Goal: Task Accomplishment & Management: Complete application form

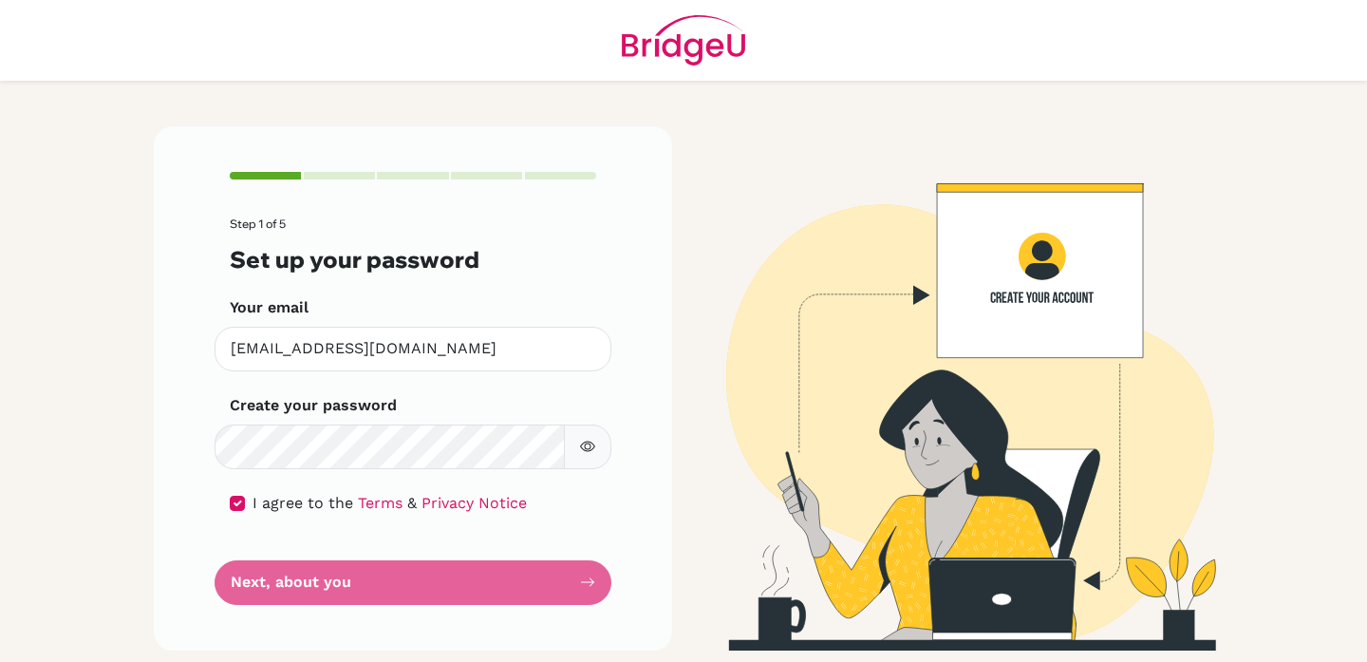
click at [597, 450] on button "button" at bounding box center [587, 446] width 47 height 45
click at [425, 593] on form "Step 1 of 5 Set up your password Your email [EMAIL_ADDRESS][DOMAIN_NAME] Invali…" at bounding box center [413, 410] width 367 height 386
click at [594, 582] on form "Step 1 of 5 Set up your password Your email [EMAIL_ADDRESS][DOMAIN_NAME] Invali…" at bounding box center [413, 410] width 367 height 386
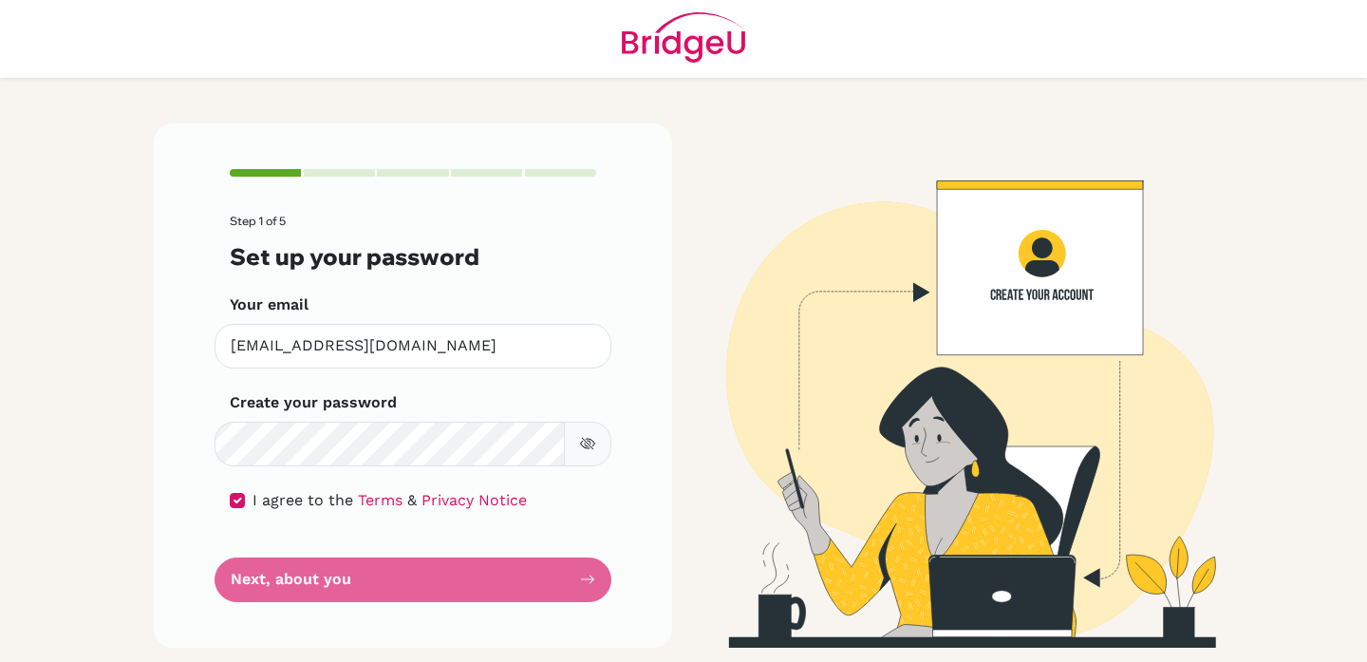
click at [587, 431] on button "button" at bounding box center [587, 444] width 47 height 45
click at [237, 569] on form "Step 1 of 5 Set up your password Your email [EMAIL_ADDRESS][DOMAIN_NAME] Invali…" at bounding box center [413, 408] width 367 height 386
click at [590, 580] on form "Step 1 of 5 Set up your password Your email [EMAIL_ADDRESS][DOMAIN_NAME] Invali…" at bounding box center [413, 408] width 367 height 386
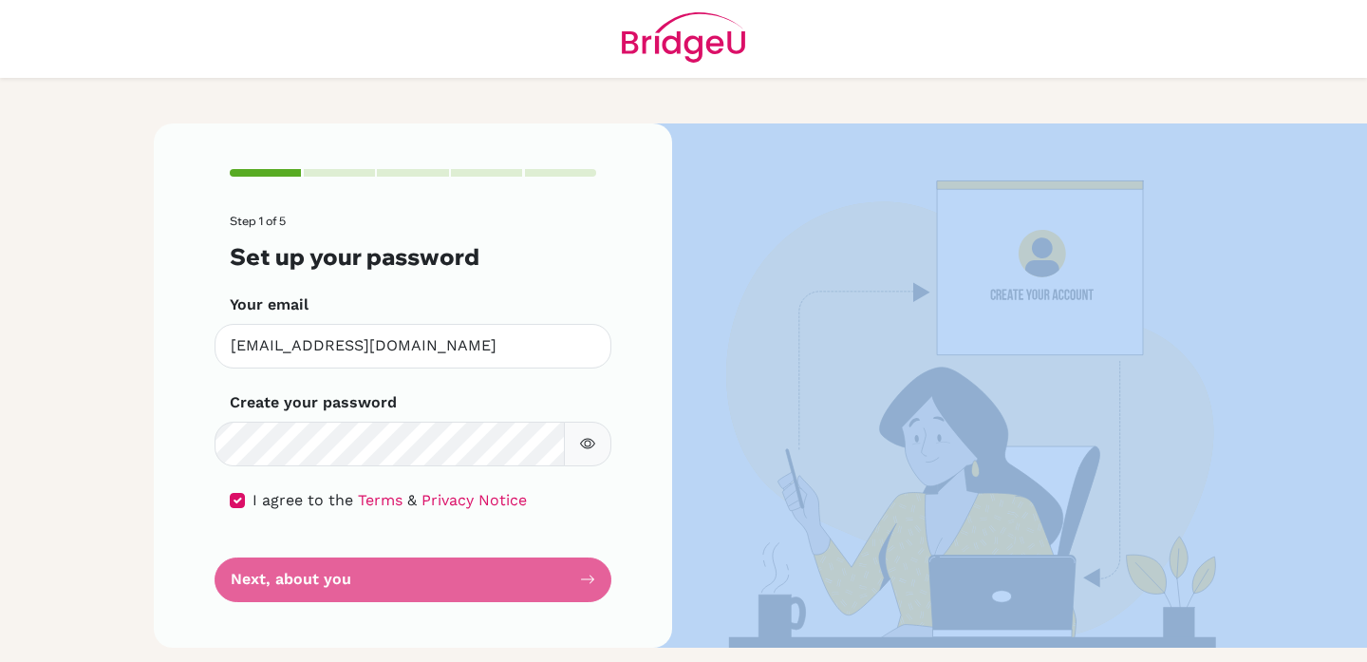
click at [590, 580] on form "Step 1 of 5 Set up your password Your email [EMAIL_ADDRESS][DOMAIN_NAME] Invali…" at bounding box center [413, 408] width 367 height 386
drag, startPoint x: 836, startPoint y: 348, endPoint x: 831, endPoint y: 285, distance: 62.8
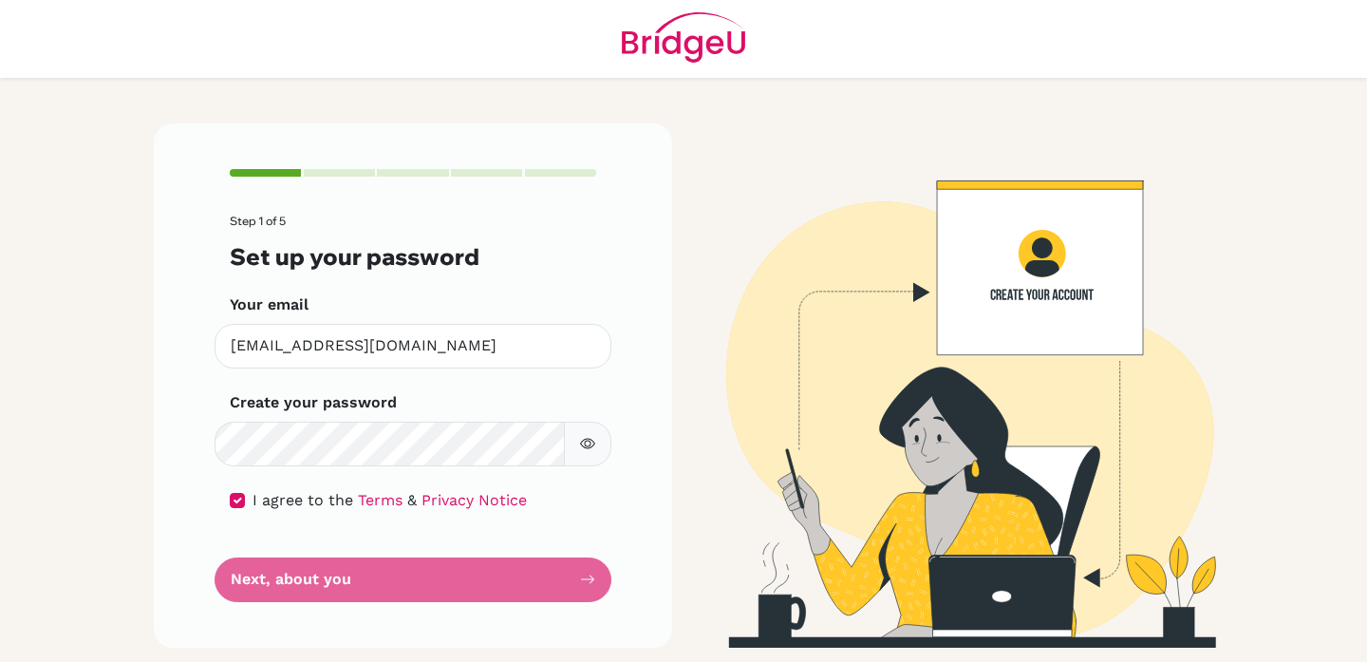
click at [421, 599] on form "Step 1 of 5 Set up your password Your email [EMAIL_ADDRESS][DOMAIN_NAME] Invali…" at bounding box center [413, 408] width 367 height 386
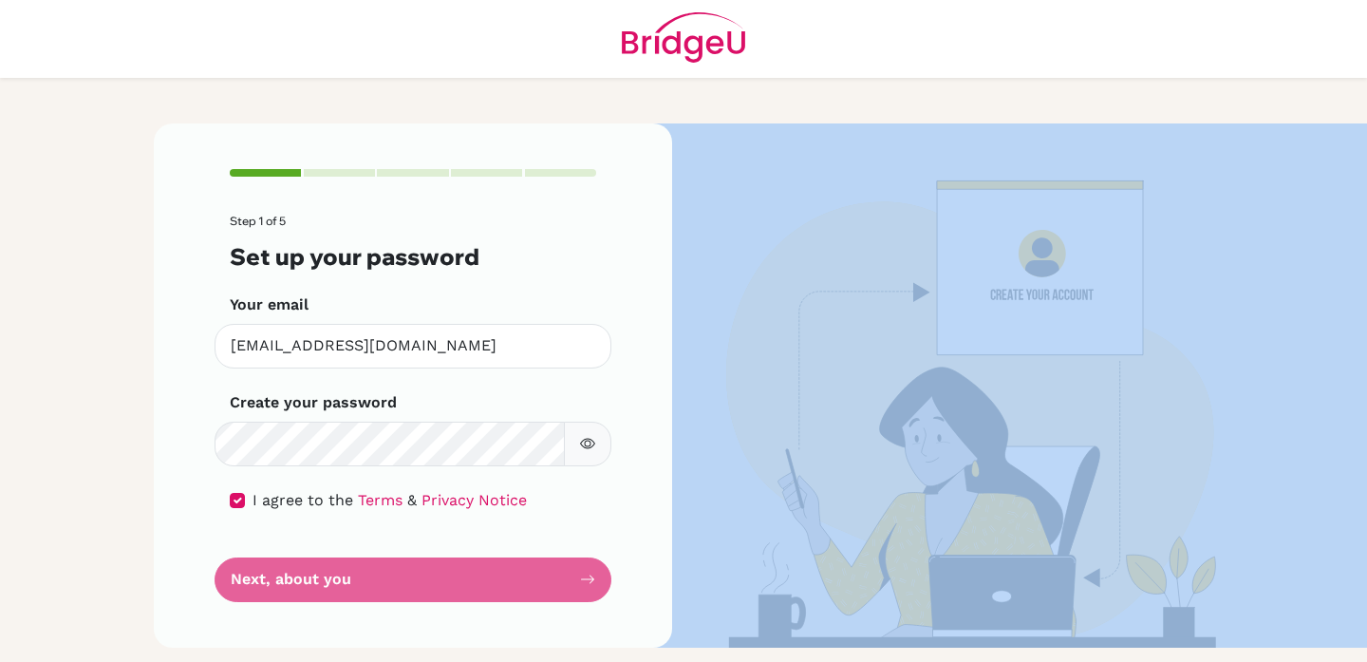
click at [421, 599] on form "Step 1 of 5 Set up your password Your email [EMAIL_ADDRESS][DOMAIN_NAME] Invali…" at bounding box center [413, 408] width 367 height 386
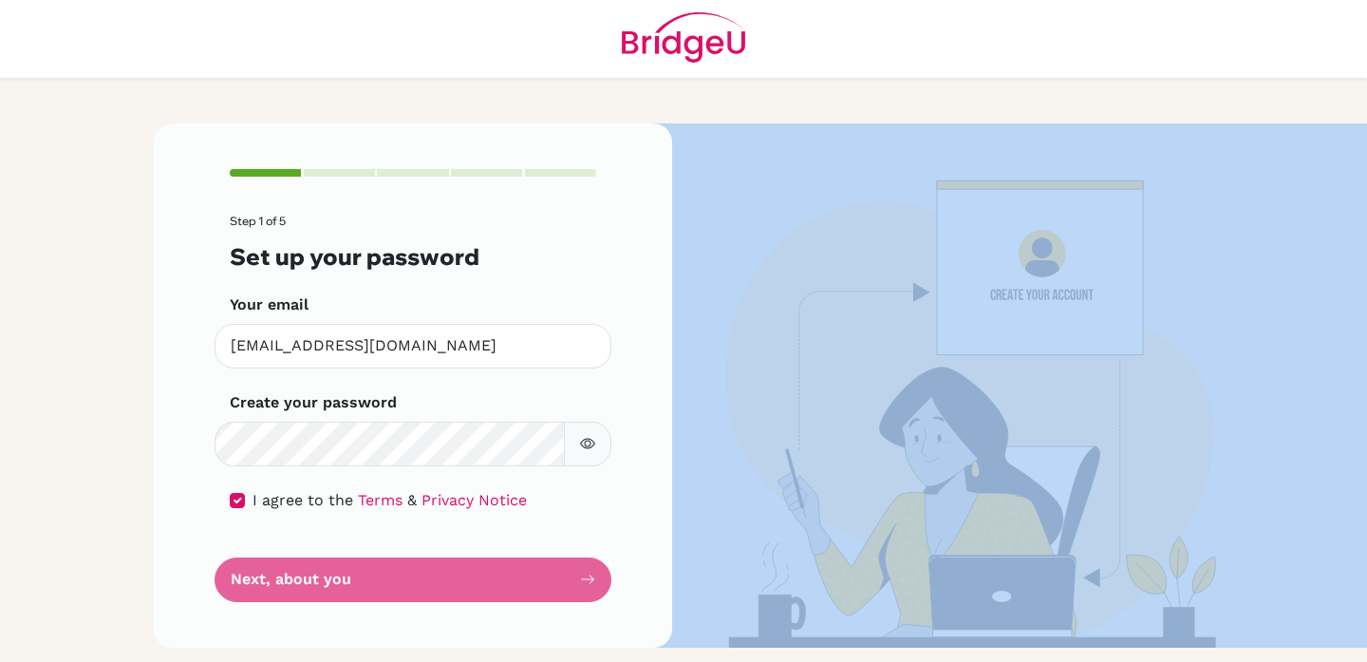
click at [421, 599] on form "Step 1 of 5 Set up your password Your email [EMAIL_ADDRESS][DOMAIN_NAME] Invali…" at bounding box center [413, 408] width 367 height 386
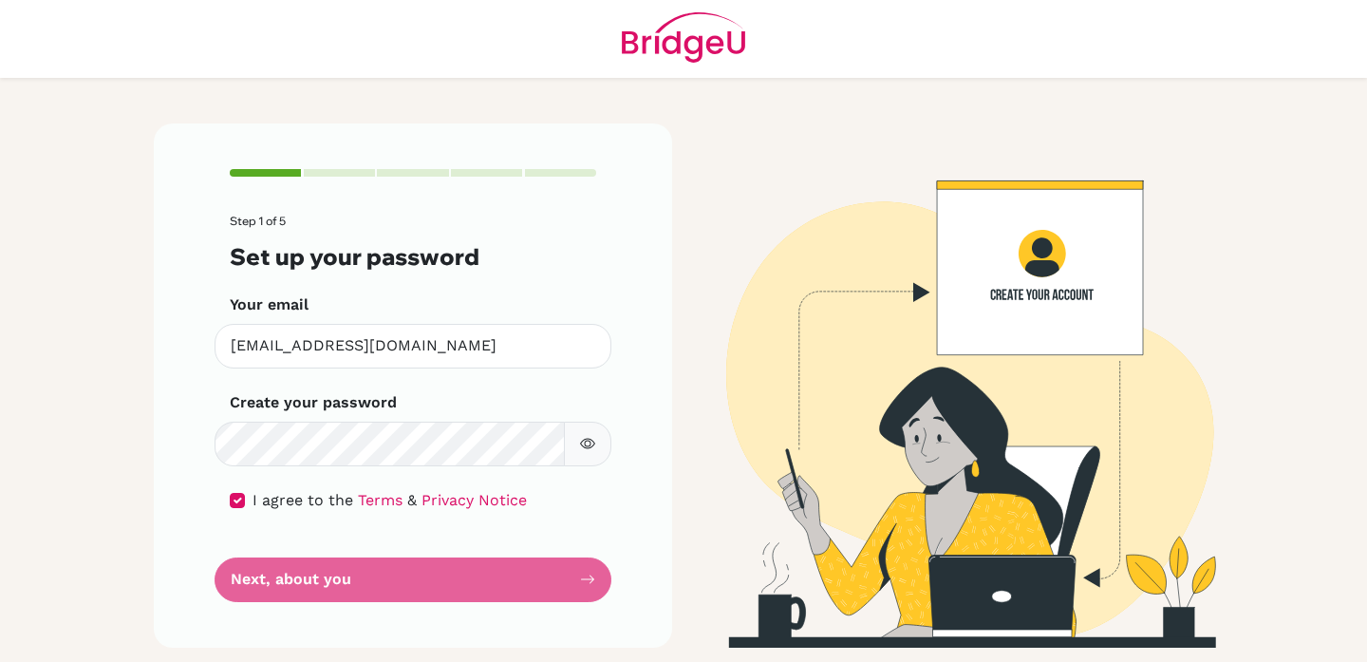
click at [421, 599] on form "Step 1 of 5 Set up your password Your email [EMAIL_ADDRESS][DOMAIN_NAME] Invali…" at bounding box center [413, 408] width 367 height 386
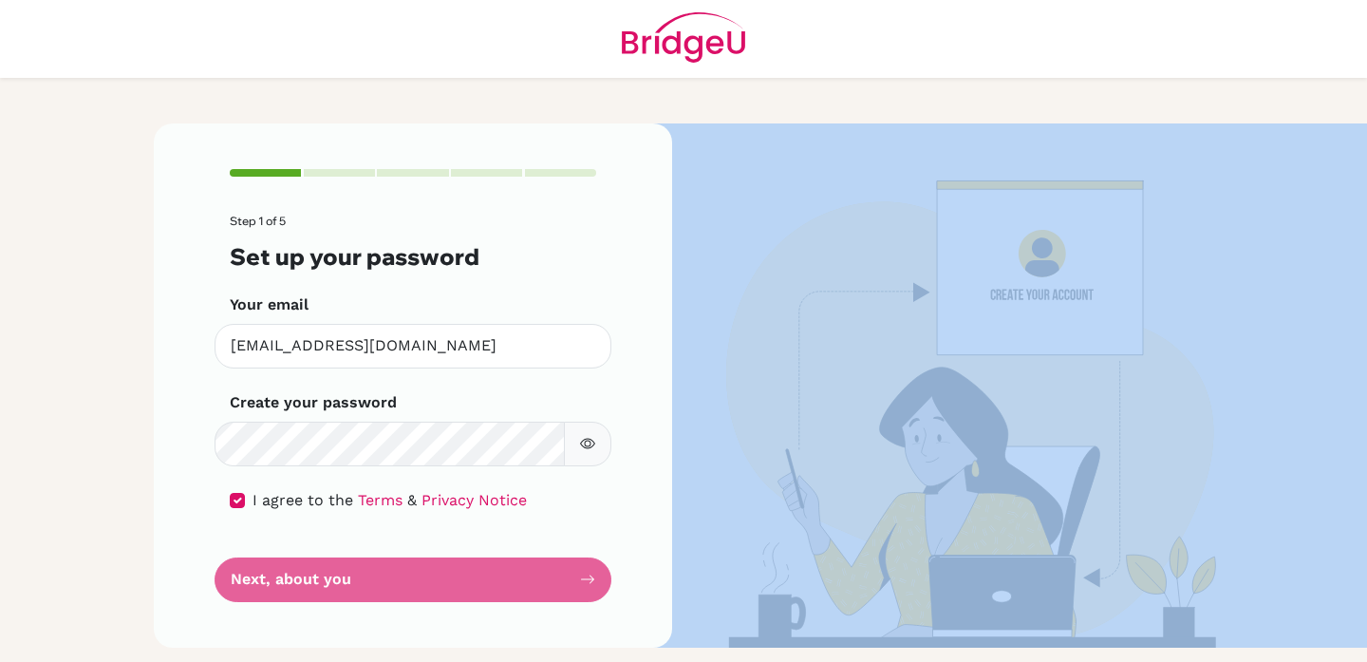
click at [421, 599] on form "Step 1 of 5 Set up your password Your email [EMAIL_ADDRESS][DOMAIN_NAME] Invali…" at bounding box center [413, 408] width 367 height 386
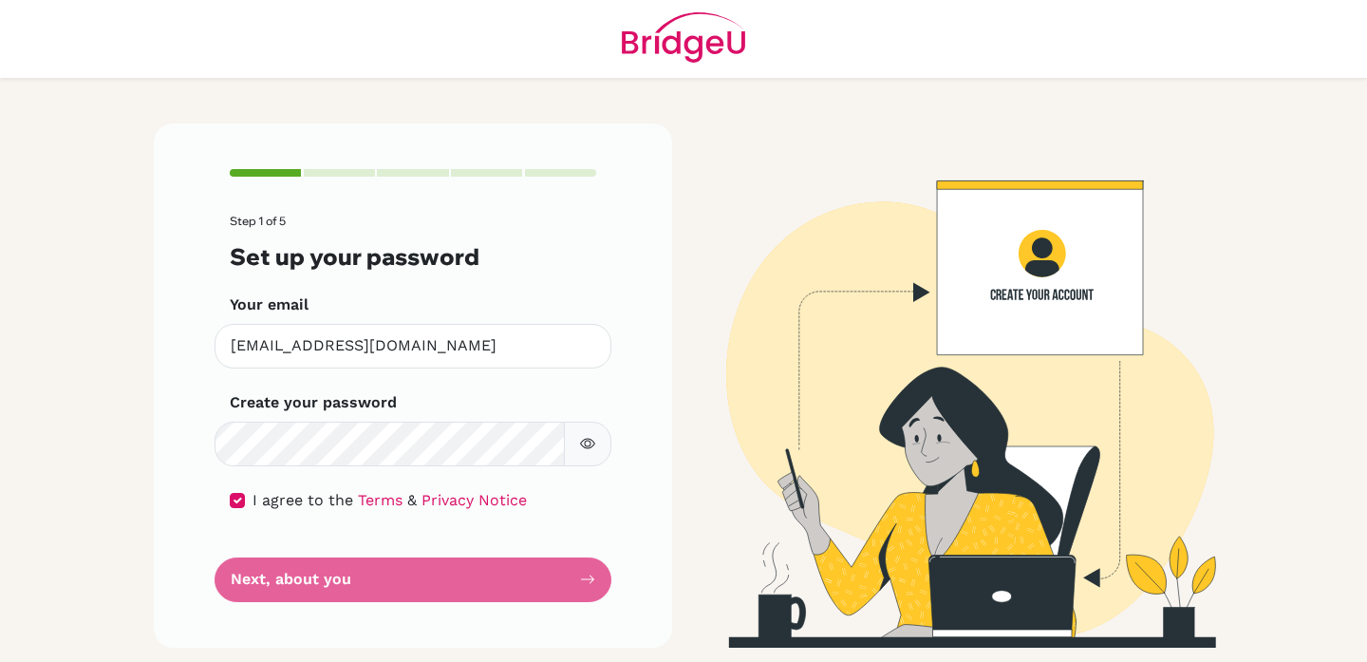
click at [438, 277] on form "Step 1 of 5 Set up your password Your email [EMAIL_ADDRESS][DOMAIN_NAME] Invali…" at bounding box center [413, 408] width 367 height 386
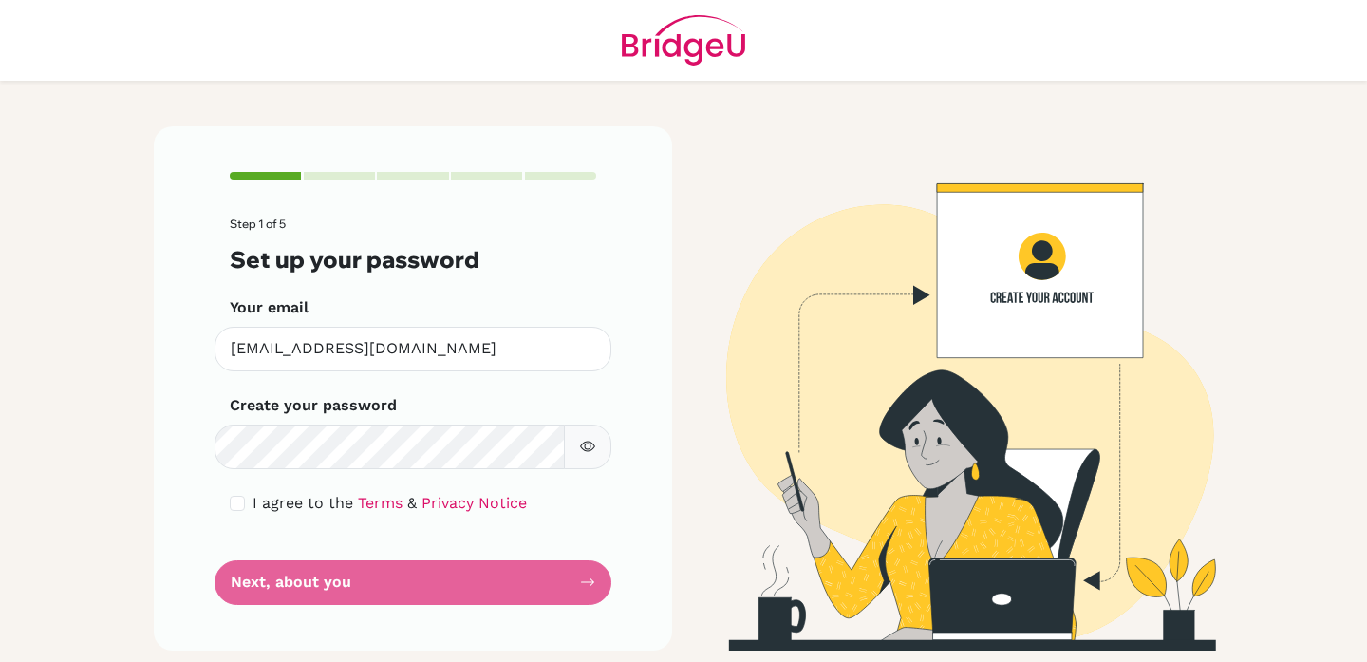
click at [334, 498] on span "I agree to the" at bounding box center [303, 503] width 101 height 18
click at [235, 515] on form "Step 1 of 5 Set up your password Your email [EMAIL_ADDRESS][DOMAIN_NAME] Invali…" at bounding box center [413, 410] width 367 height 386
click at [235, 500] on input "checkbox" at bounding box center [237, 503] width 15 height 15
checkbox input "true"
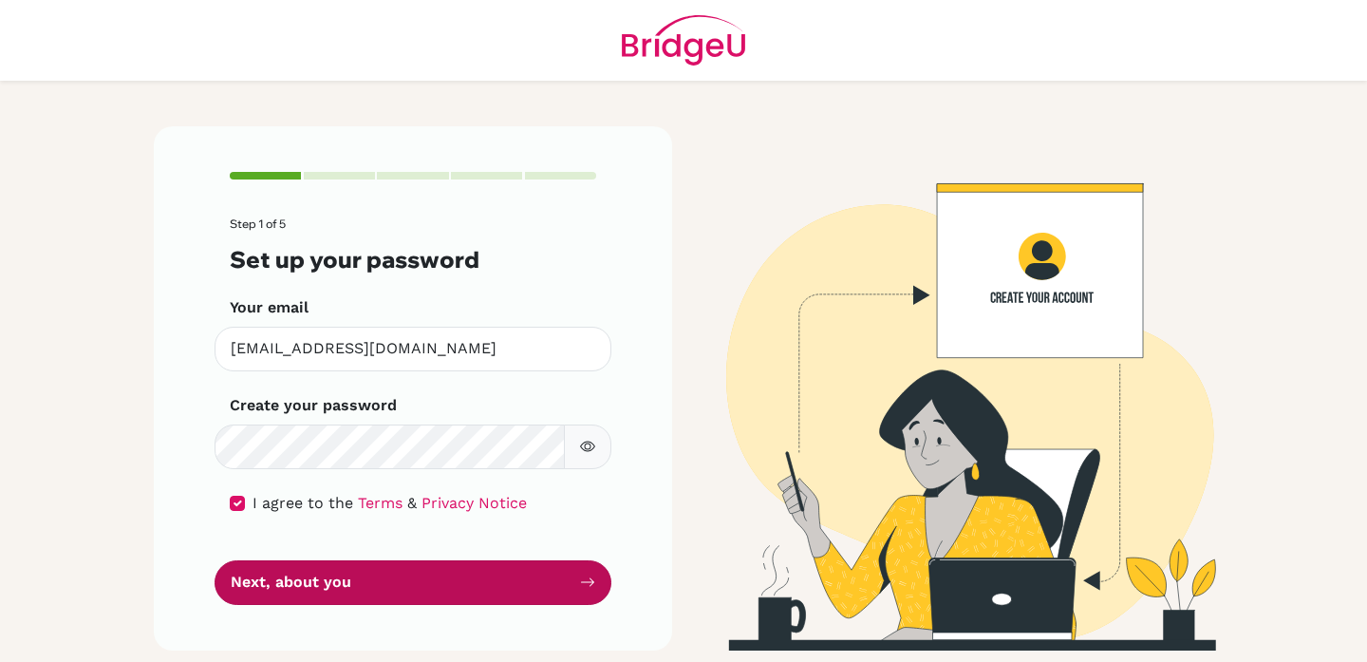
click at [443, 569] on button "Next, about you" at bounding box center [413, 582] width 397 height 45
